Goal: Find specific page/section: Find specific page/section

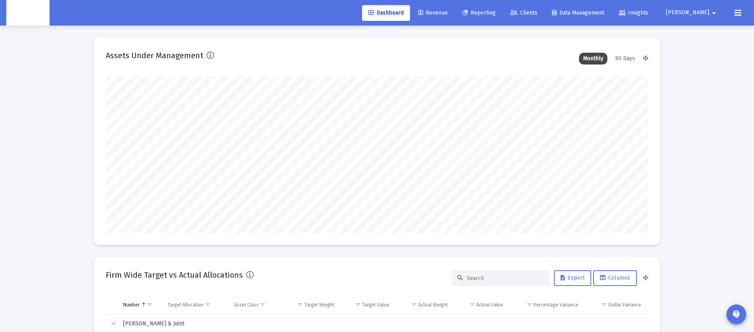
scroll to position [157, 292]
type input "[DATE]"
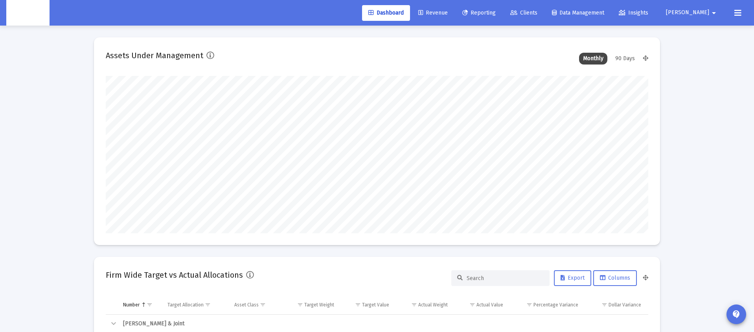
click at [448, 13] on span "Revenue" at bounding box center [432, 12] width 29 height 7
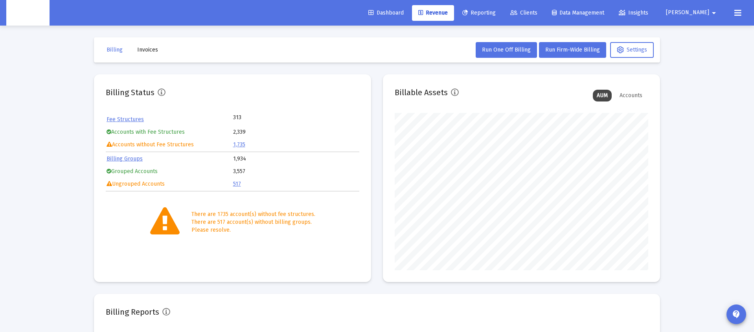
scroll to position [157, 253]
click at [404, 13] on span "Dashboard" at bounding box center [385, 12] width 35 height 7
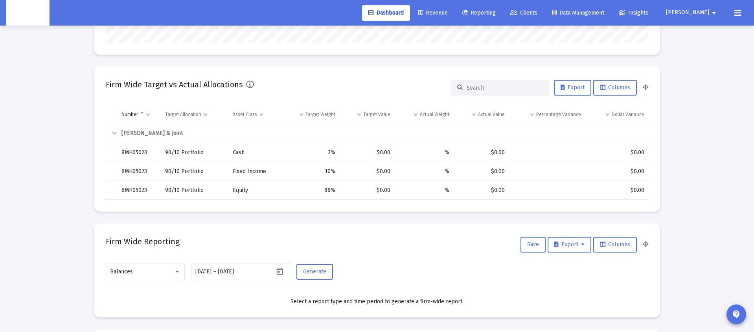
scroll to position [247, 0]
